Goal: Information Seeking & Learning: Learn about a topic

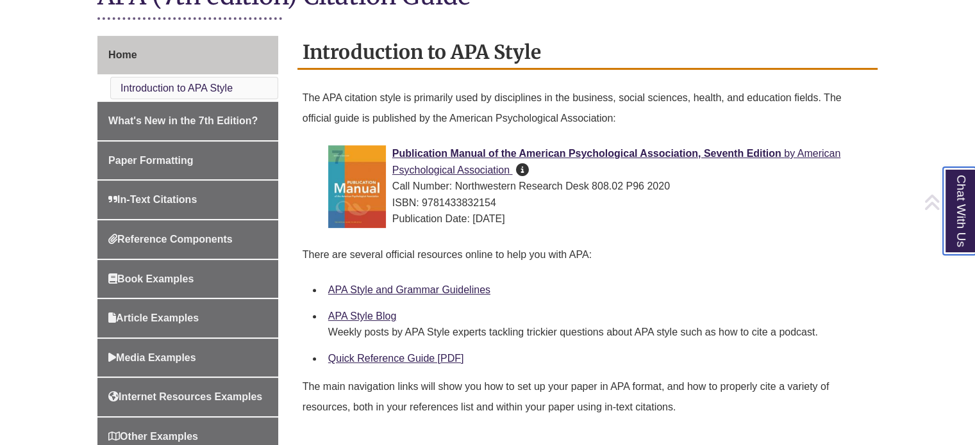
scroll to position [323, 0]
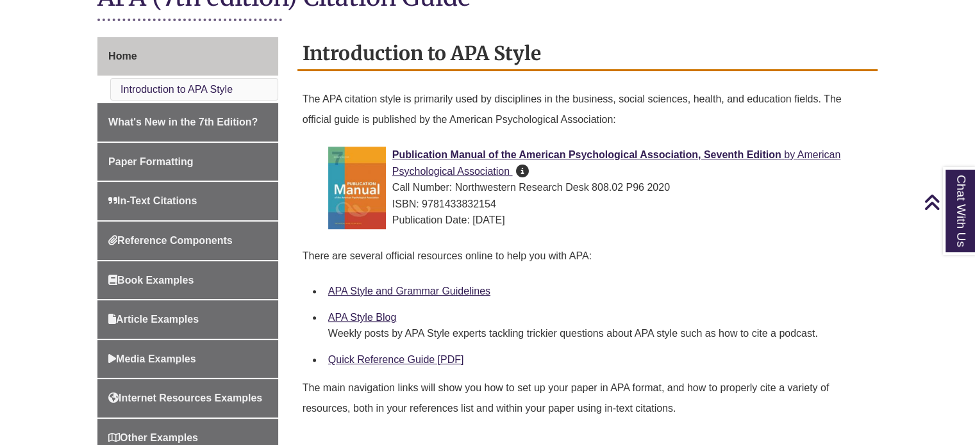
click at [712, 142] on li "Publication Manual of the American Psychological Association, Seventh Edition b…" at bounding box center [597, 191] width 549 height 99
click at [846, 258] on p "There are several official resources online to help you with APA:" at bounding box center [587, 256] width 570 height 31
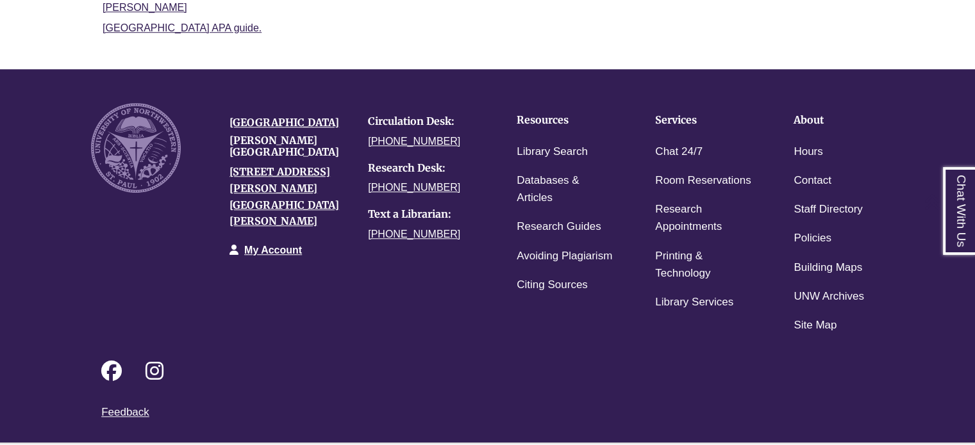
scroll to position [1101, 0]
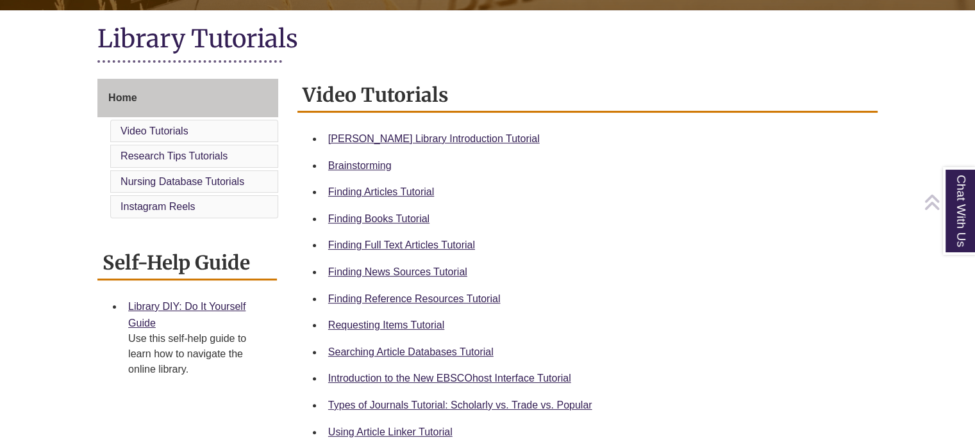
scroll to position [282, 0]
click at [405, 221] on link "Finding Books Tutorial" at bounding box center [378, 218] width 101 height 11
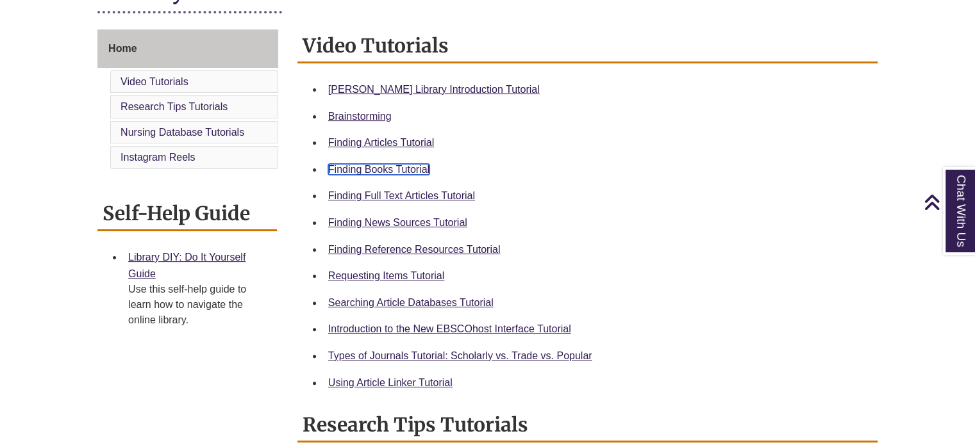
scroll to position [333, 0]
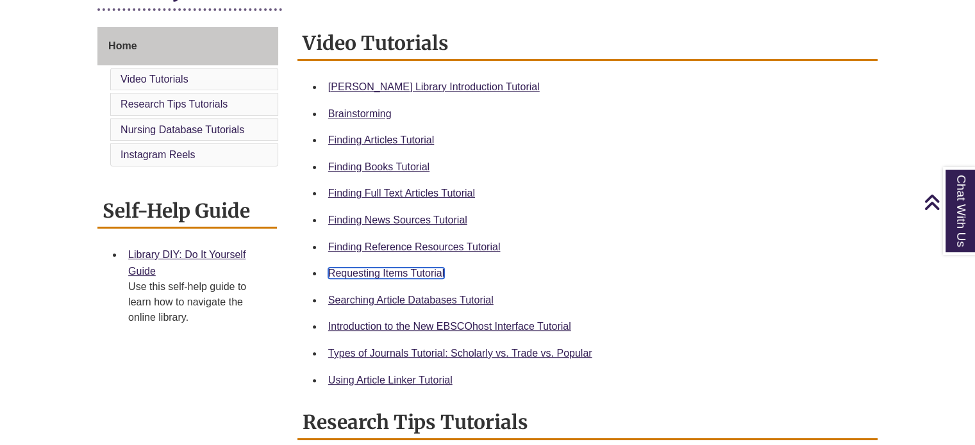
click at [415, 270] on link "Requesting Items Tutorial" at bounding box center [386, 273] width 116 height 11
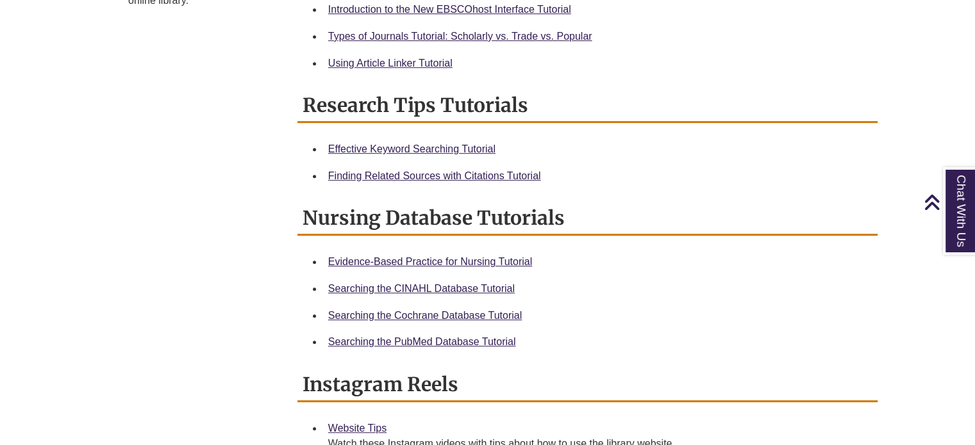
scroll to position [655, 0]
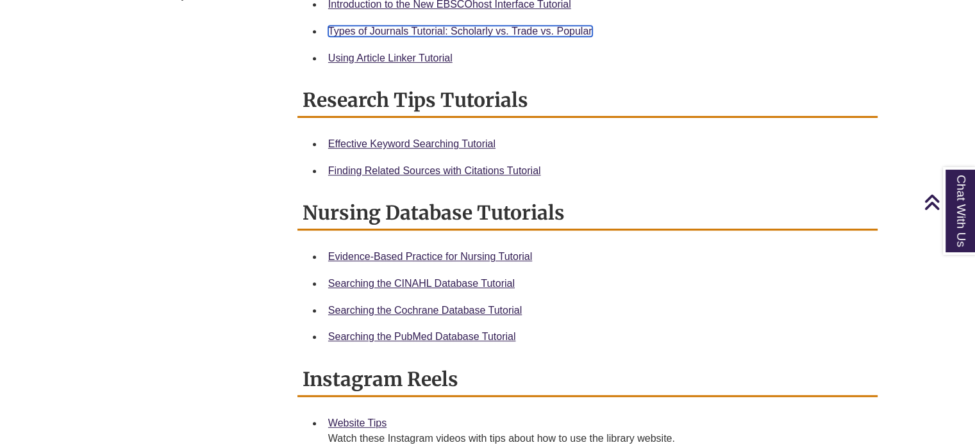
click at [488, 30] on link "Types of Journals Tutorial: Scholarly vs. Trade vs. Popular" at bounding box center [460, 31] width 264 height 11
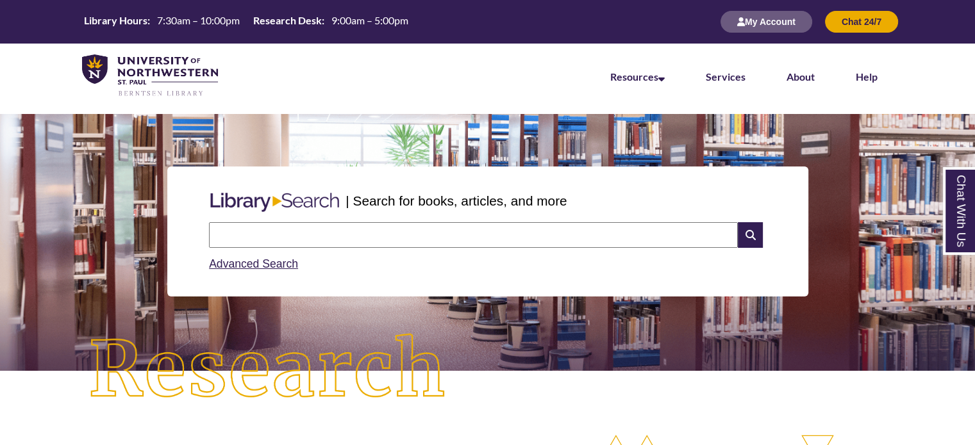
click at [441, 228] on input "text" at bounding box center [473, 235] width 529 height 26
type input "**********"
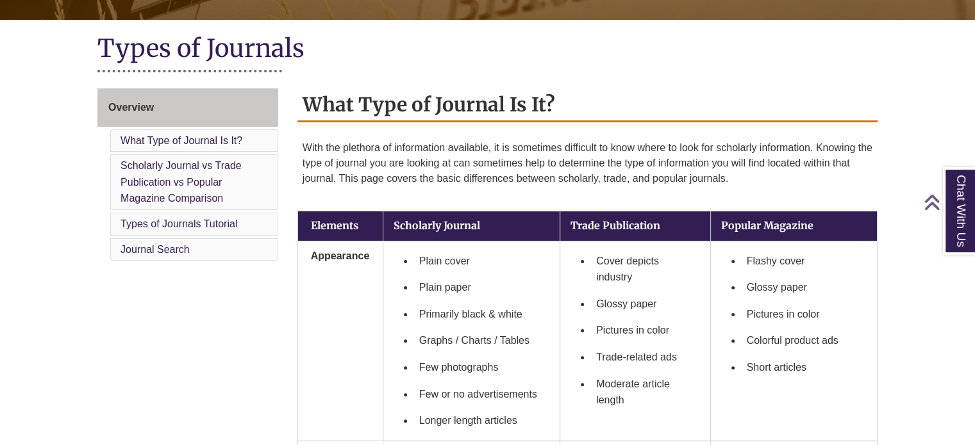
scroll to position [349, 0]
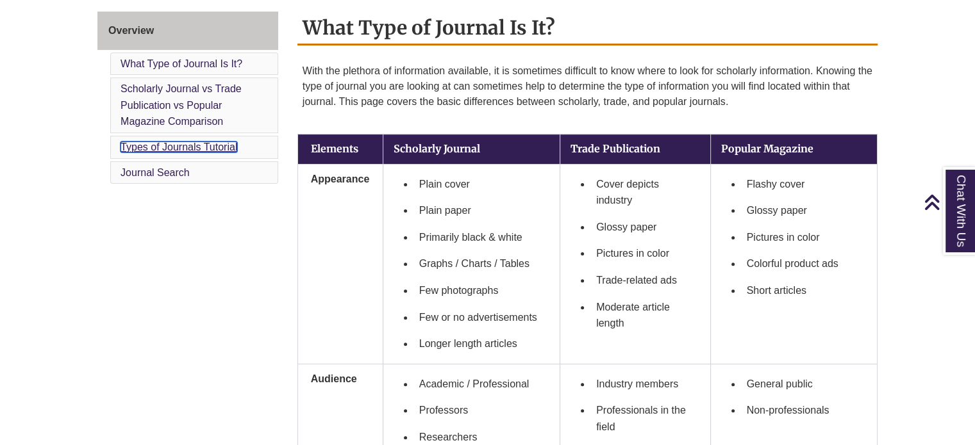
click at [235, 142] on link "Types of Journals Tutorial" at bounding box center [178, 147] width 117 height 11
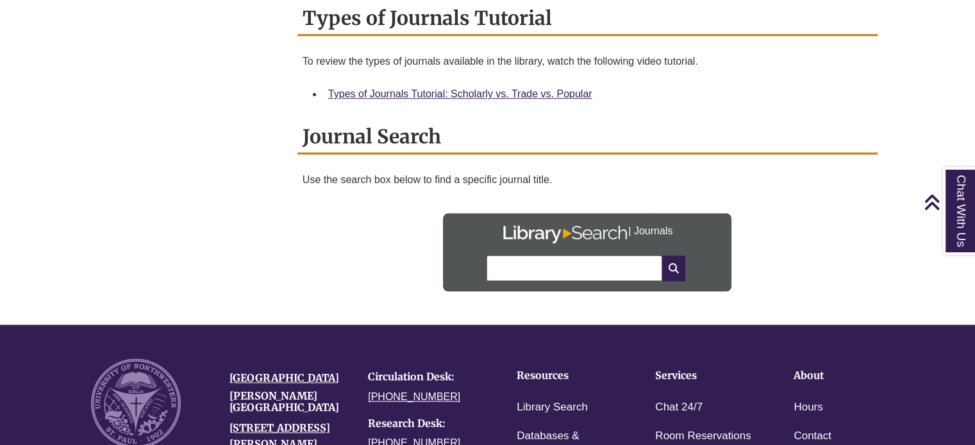
click at [448, 139] on h2 "Journal Search" at bounding box center [587, 137] width 580 height 34
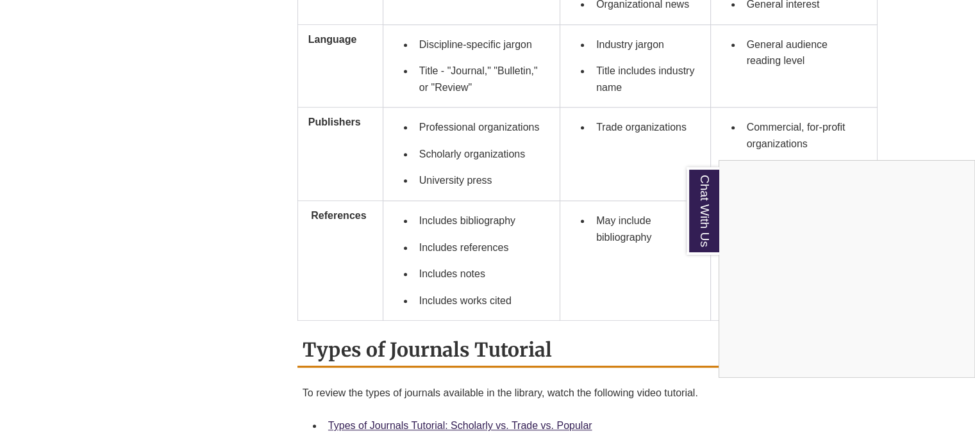
scroll to position [1066, 0]
click at [461, 35] on div "Chat With Us" at bounding box center [487, 222] width 975 height 445
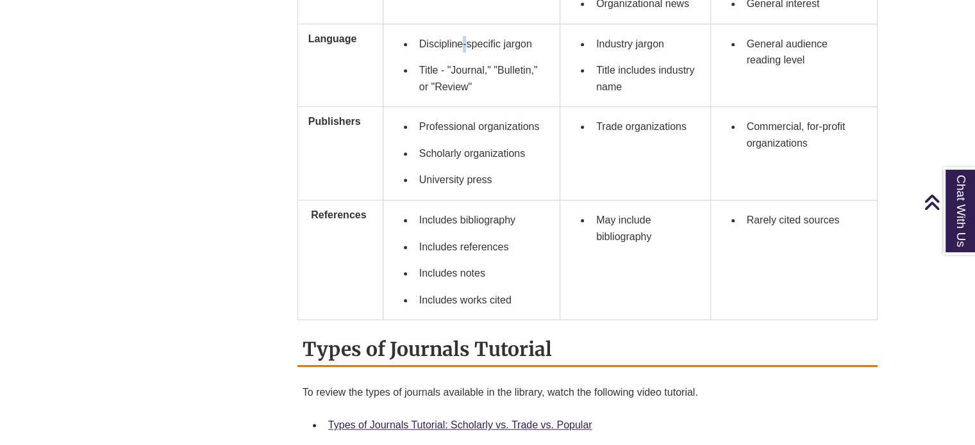
click at [461, 35] on li "Discipline-specific jargon" at bounding box center [481, 44] width 135 height 27
click at [465, 57] on li "Title - "Journal," "Bulletin," or "Review"" at bounding box center [481, 78] width 135 height 43
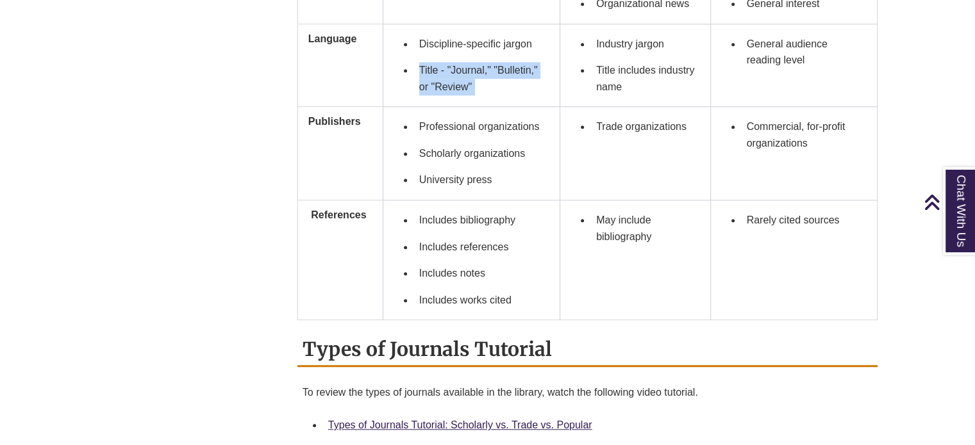
click at [465, 57] on li "Title - "Journal," "Bulletin," or "Review"" at bounding box center [481, 78] width 135 height 43
click at [465, 122] on li "Professional organizations" at bounding box center [481, 126] width 135 height 27
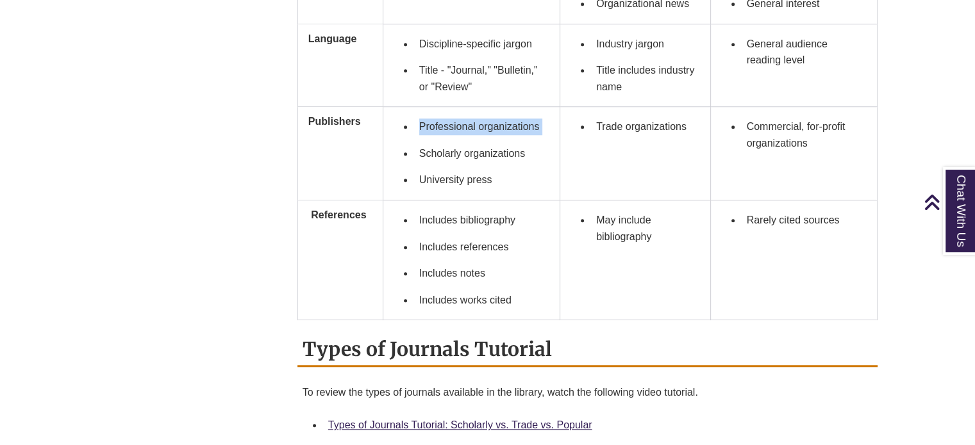
click at [465, 122] on li "Professional organizations" at bounding box center [481, 126] width 135 height 27
click at [459, 188] on li "University press" at bounding box center [481, 180] width 135 height 27
click at [502, 153] on li "Scholarly organizations" at bounding box center [481, 153] width 135 height 27
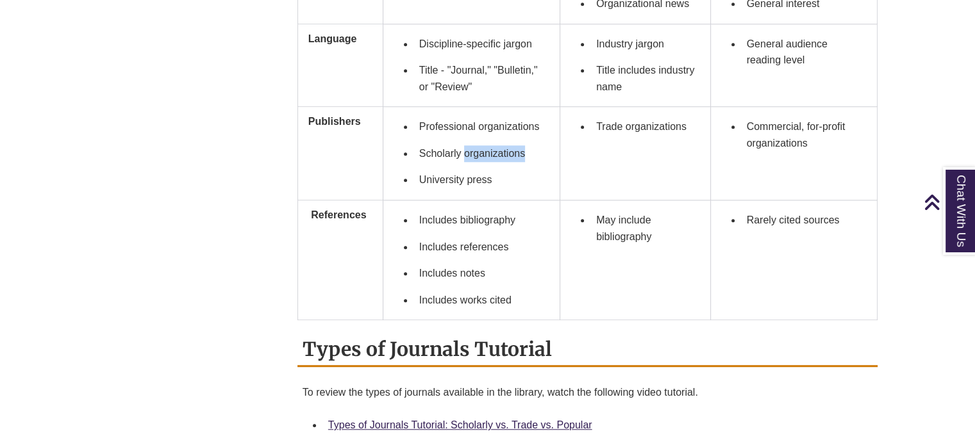
click at [502, 153] on li "Scholarly organizations" at bounding box center [481, 153] width 135 height 27
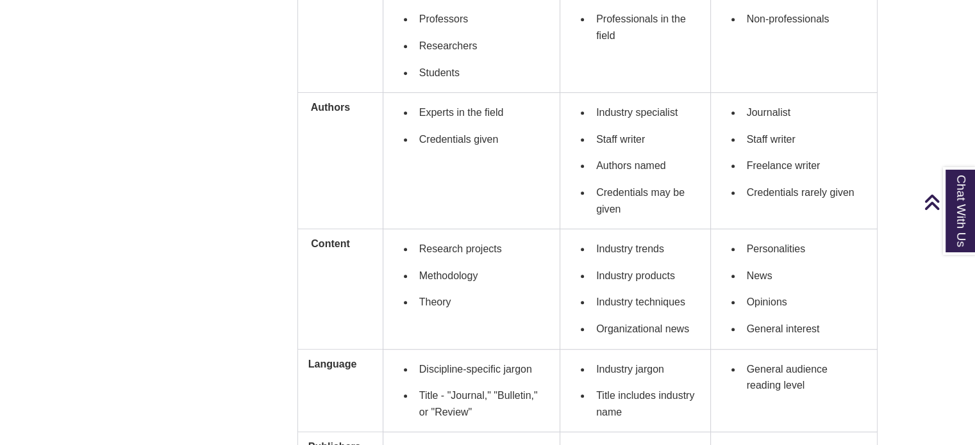
scroll to position [728, 0]
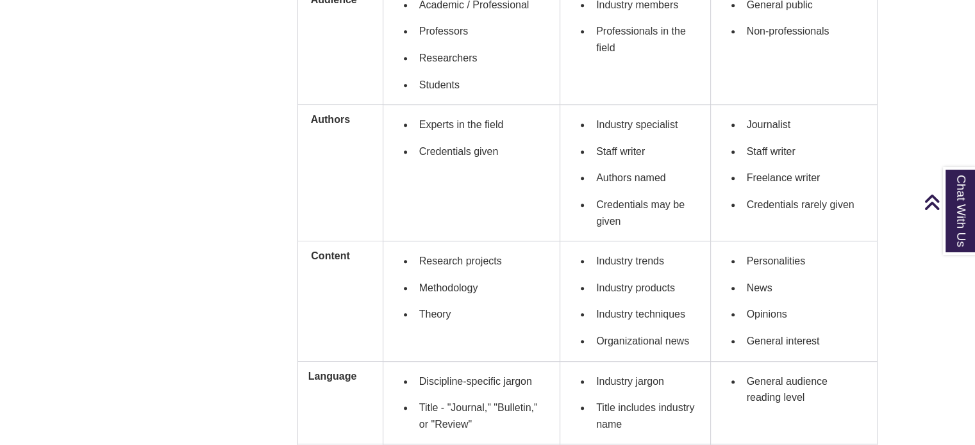
click at [436, 81] on li "Students" at bounding box center [481, 85] width 135 height 27
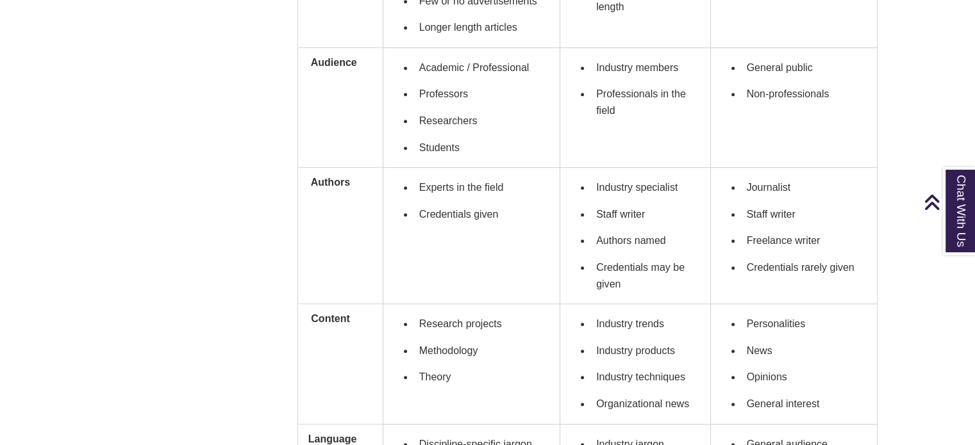
scroll to position [669, 0]
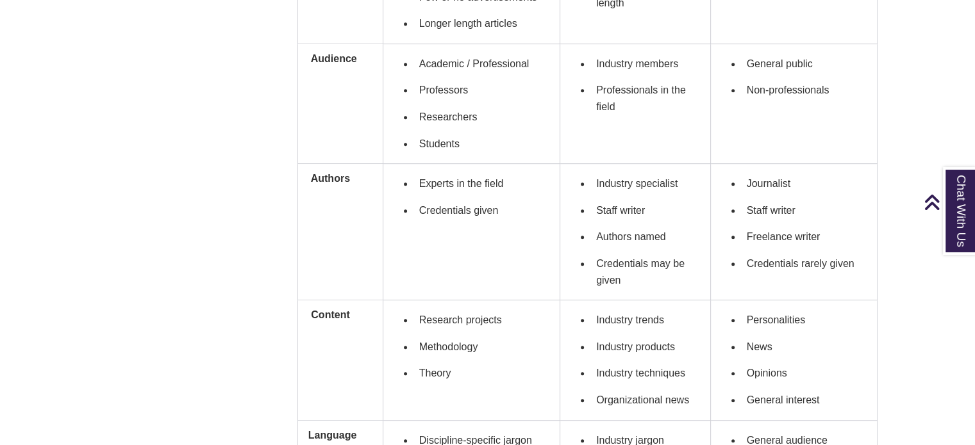
click at [495, 186] on li "Experts in the field" at bounding box center [481, 183] width 135 height 27
click at [516, 202] on li "Credentials given" at bounding box center [481, 210] width 135 height 27
click at [469, 206] on li "Credentials given" at bounding box center [481, 210] width 135 height 27
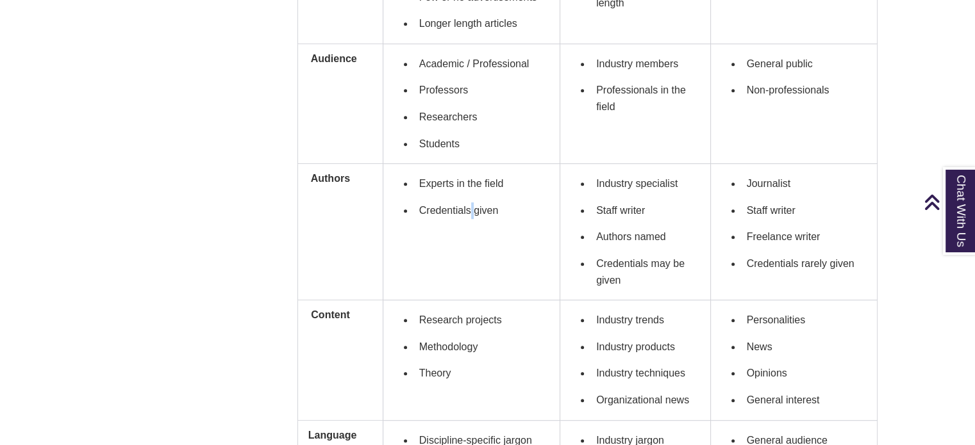
click at [469, 206] on li "Credentials given" at bounding box center [481, 210] width 135 height 27
click at [479, 347] on li "Methodology" at bounding box center [481, 347] width 135 height 27
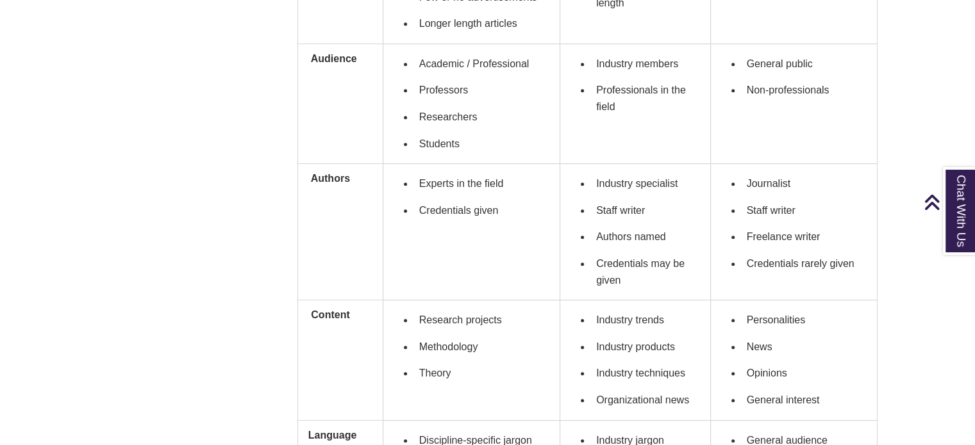
click at [479, 315] on li "Research projects" at bounding box center [481, 320] width 135 height 27
click at [481, 290] on td "Experts in the field Credentials given" at bounding box center [471, 232] width 177 height 136
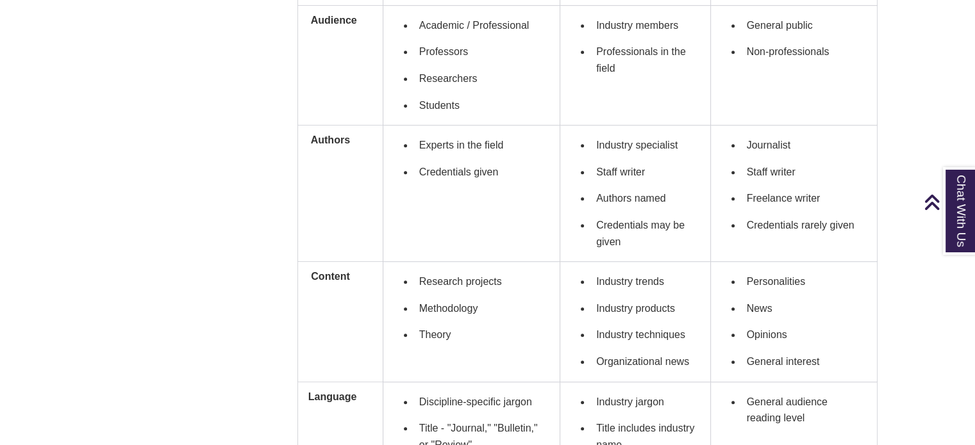
scroll to position [707, 0]
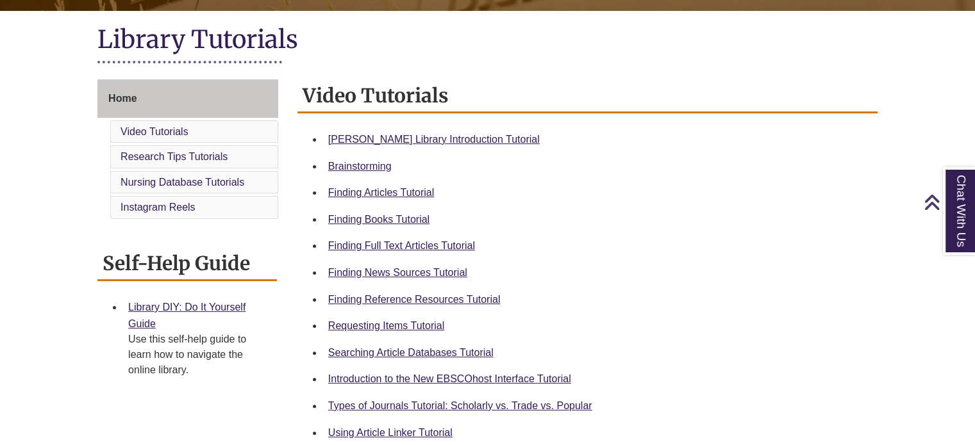
scroll to position [282, 0]
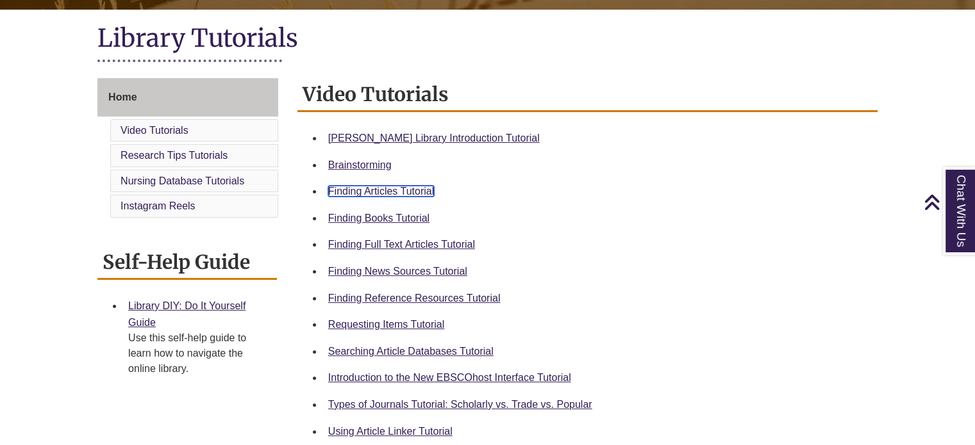
click at [421, 192] on link "Finding Articles Tutorial" at bounding box center [381, 191] width 106 height 11
